Goal: Task Accomplishment & Management: Complete application form

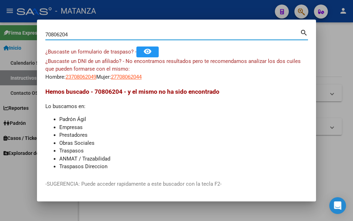
drag, startPoint x: 76, startPoint y: 35, endPoint x: -1, endPoint y: 41, distance: 77.0
click at [45, 38] on input "70806204" at bounding box center [172, 34] width 255 height 6
type input "14514967"
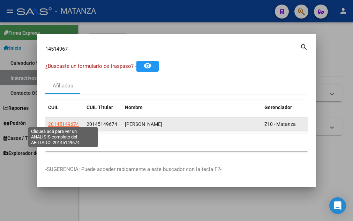
click at [59, 121] on span "20145149674" at bounding box center [63, 124] width 31 height 6
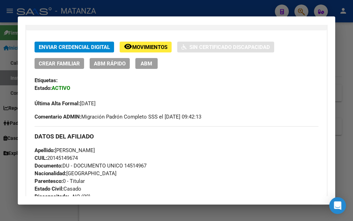
scroll to position [189, 0]
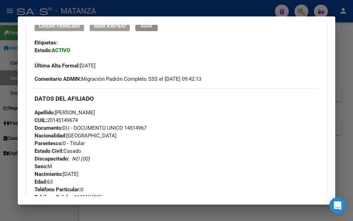
click at [150, 28] on span "ABM" at bounding box center [147, 26] width 12 height 6
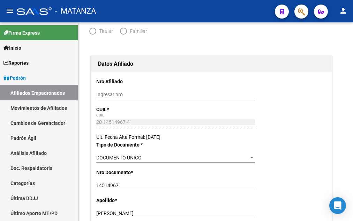
radio input "true"
type input "33-63761744-9"
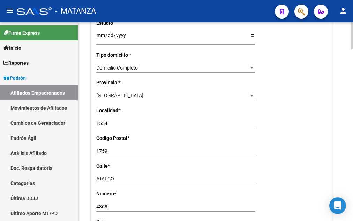
scroll to position [479, 0]
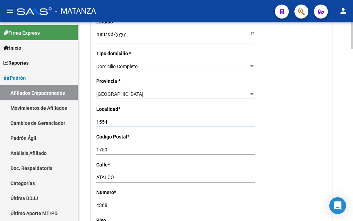
drag, startPoint x: 109, startPoint y: 112, endPoint x: 78, endPoint y: 118, distance: 32.0
click at [96, 119] on input "1554" at bounding box center [175, 122] width 159 height 6
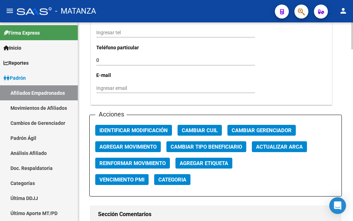
scroll to position [764, 0]
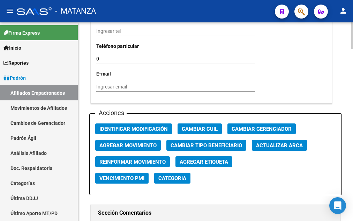
type input "[PERSON_NAME]"
click at [138, 142] on span "Agregar Movimiento" at bounding box center [128, 145] width 57 height 6
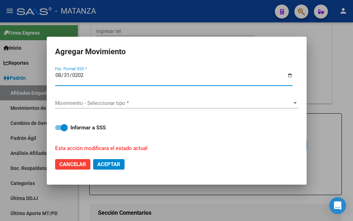
type input "[DATE]"
click at [86, 101] on span "Movimiento - Seleccionar tipo *" at bounding box center [173, 103] width 237 height 6
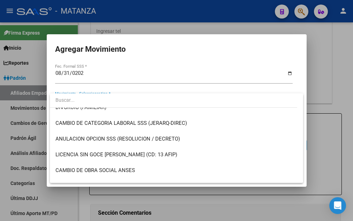
scroll to position [113, 0]
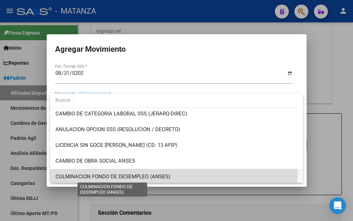
click at [100, 175] on span "CULMINACION FONDO DE DESEMPLEO (ANSES)" at bounding box center [113, 176] width 115 height 6
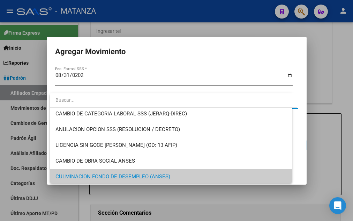
scroll to position [0, 0]
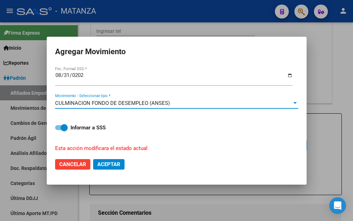
click at [106, 162] on span "Aceptar" at bounding box center [108, 164] width 23 height 6
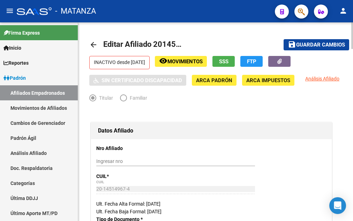
click at [306, 44] on span "Guardar cambios" at bounding box center [320, 45] width 49 height 6
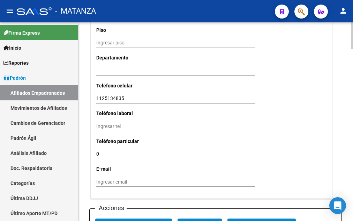
scroll to position [784, 0]
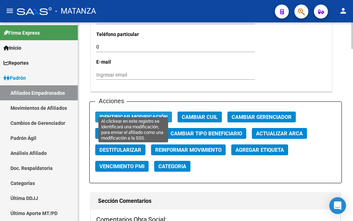
click at [124, 114] on span "Identificar Modificación" at bounding box center [134, 117] width 68 height 6
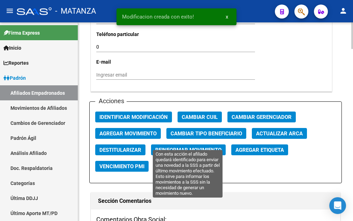
click at [167, 147] on span "Reinformar Movimiento" at bounding box center [188, 150] width 66 height 6
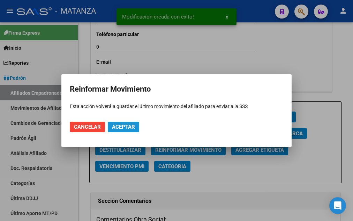
click at [119, 125] on span "Aceptar" at bounding box center [123, 127] width 23 height 6
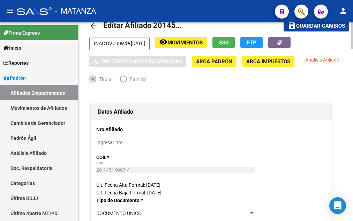
scroll to position [0, 0]
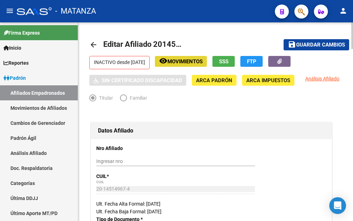
click at [203, 62] on span "Movimientos" at bounding box center [185, 61] width 35 height 6
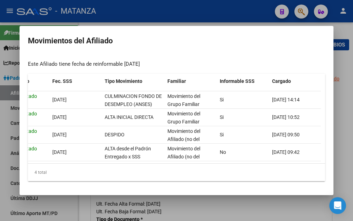
scroll to position [0, 94]
